Goal: Task Accomplishment & Management: Manage account settings

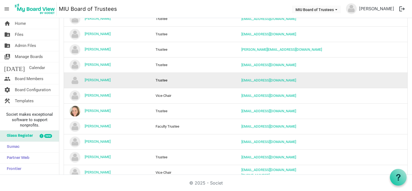
scroll to position [313, 0]
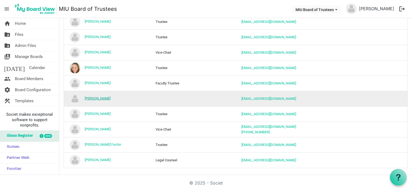
click at [97, 96] on link "[PERSON_NAME]" at bounding box center [98, 98] width 26 height 4
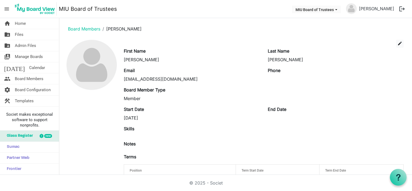
scroll to position [20, 0]
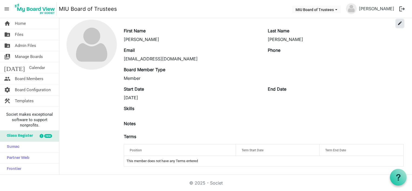
click at [397, 23] on span "edit" at bounding box center [399, 23] width 5 height 5
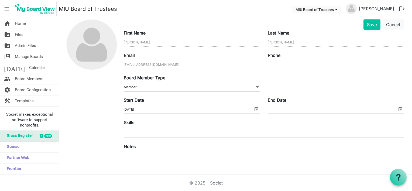
scroll to position [88, 0]
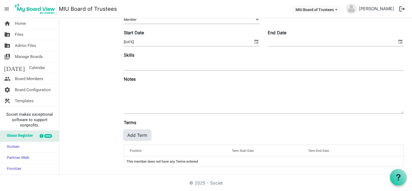
click at [140, 135] on button "Add Term" at bounding box center [137, 135] width 27 height 10
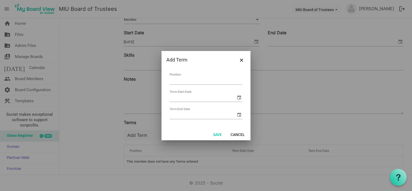
click at [179, 78] on input "Position" at bounding box center [206, 80] width 73 height 8
type input "Trustee"
click at [189, 96] on input "Term Start Date" at bounding box center [203, 98] width 66 height 8
click at [238, 97] on span "select" at bounding box center [239, 97] width 6 height 6
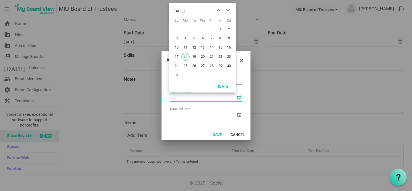
click at [227, 86] on button "Today" at bounding box center [224, 86] width 18 height 8
type input "8/18/2025"
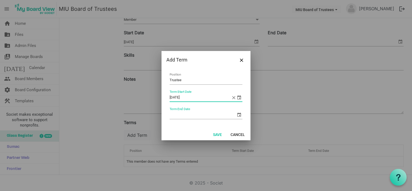
click at [182, 114] on input "Term End Date" at bounding box center [203, 115] width 66 height 8
type input "8/18/2025"
click at [218, 133] on button "Save" at bounding box center [218, 135] width 16 height 8
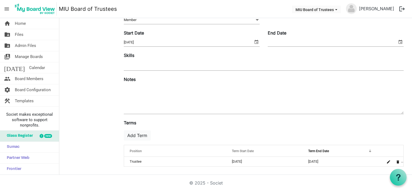
scroll to position [0, 0]
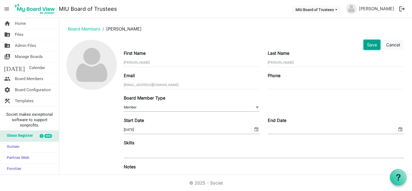
click at [365, 45] on button "Save" at bounding box center [372, 45] width 17 height 10
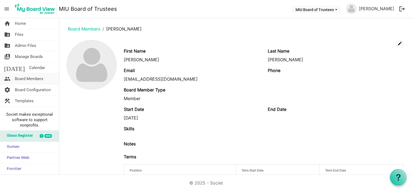
click at [26, 78] on span "Board Members" at bounding box center [29, 78] width 29 height 11
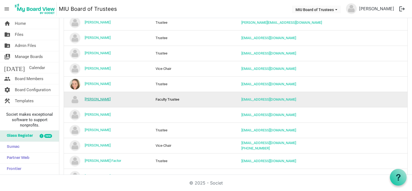
scroll to position [313, 0]
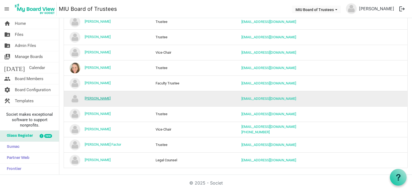
click at [98, 96] on link "[PERSON_NAME]" at bounding box center [98, 98] width 26 height 4
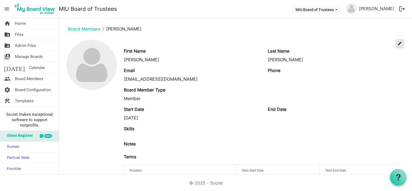
click at [397, 42] on span "edit" at bounding box center [399, 43] width 5 height 5
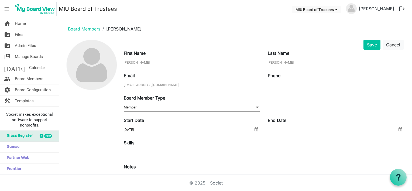
scroll to position [87, 0]
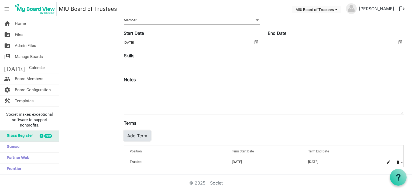
click at [140, 135] on button "Add Term" at bounding box center [137, 136] width 27 height 10
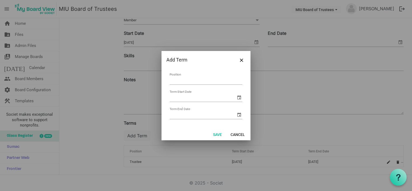
click at [187, 79] on input "Position" at bounding box center [206, 80] width 73 height 8
type input "Trustee"
click at [189, 98] on input "Term Start Date" at bounding box center [203, 98] width 66 height 8
click at [239, 98] on span "select" at bounding box center [239, 97] width 6 height 6
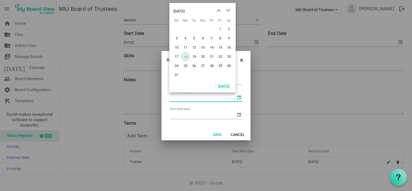
click at [227, 84] on button "Today" at bounding box center [224, 86] width 18 height 8
type input "8/18/2025"
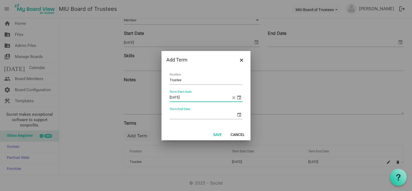
click at [184, 114] on input "Term End Date" at bounding box center [203, 115] width 66 height 8
type input "8/18/2030"
click at [218, 134] on button "Save" at bounding box center [218, 135] width 16 height 8
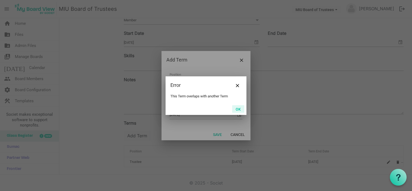
click at [239, 108] on button "OK" at bounding box center [238, 109] width 12 height 8
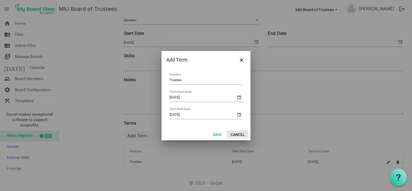
click at [234, 133] on button "Cancel" at bounding box center [237, 135] width 21 height 8
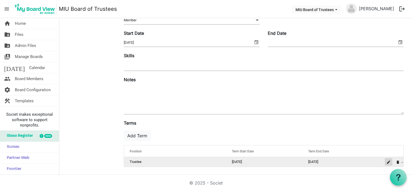
click at [387, 161] on span "is Command column column header" at bounding box center [388, 161] width 3 height 3
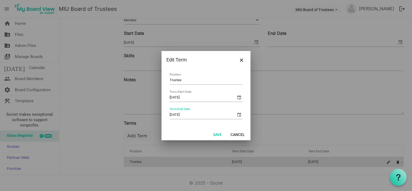
click at [187, 114] on input "8/18/2025" at bounding box center [203, 115] width 66 height 8
type input "8/18/2030"
click at [217, 134] on button "Save" at bounding box center [218, 135] width 16 height 8
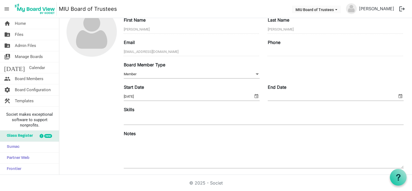
scroll to position [0, 0]
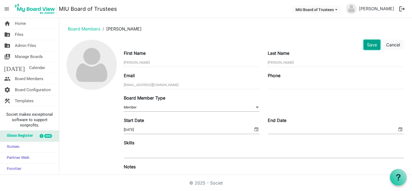
click at [368, 45] on button "Save" at bounding box center [372, 45] width 17 height 10
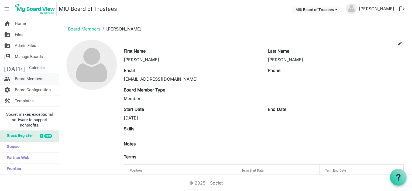
click at [28, 79] on span "Board Members" at bounding box center [29, 78] width 29 height 11
